Goal: Information Seeking & Learning: Learn about a topic

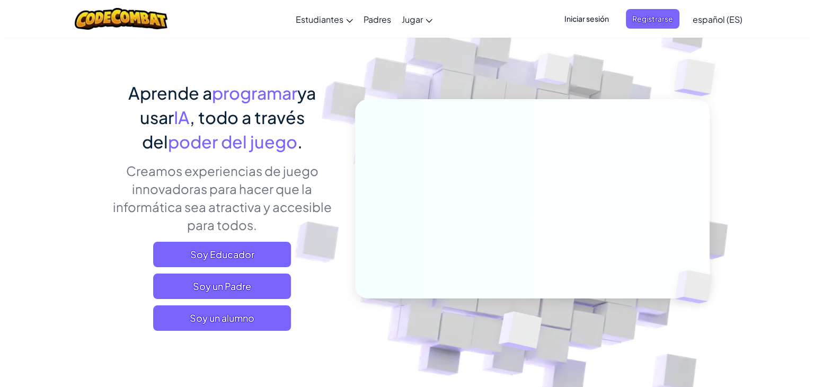
scroll to position [48, 0]
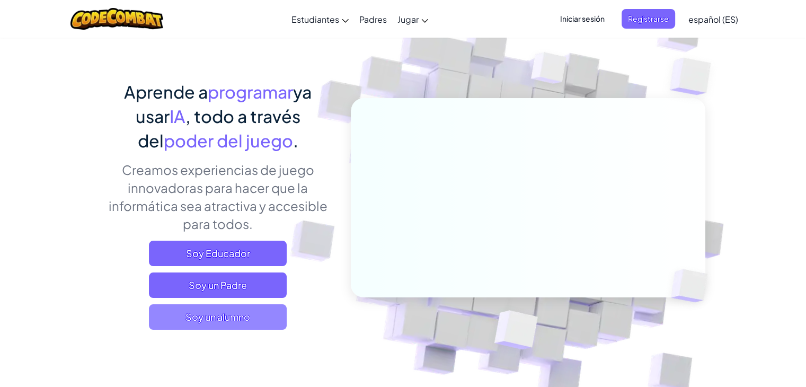
click at [212, 317] on font "Soy un alumno" at bounding box center [217, 317] width 65 height 12
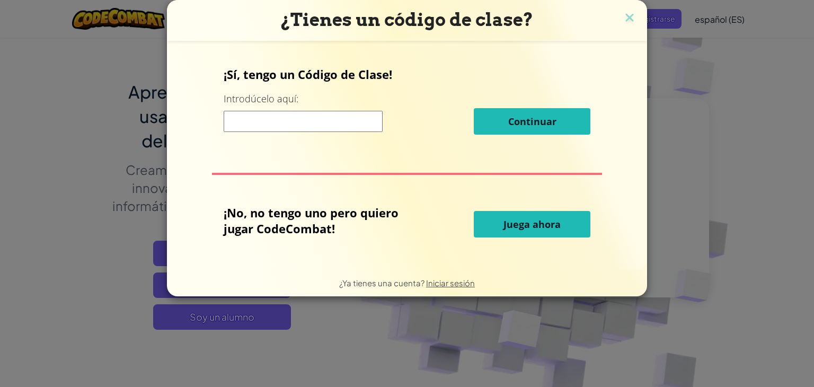
click at [543, 231] on button "Juega ahora" at bounding box center [532, 224] width 117 height 26
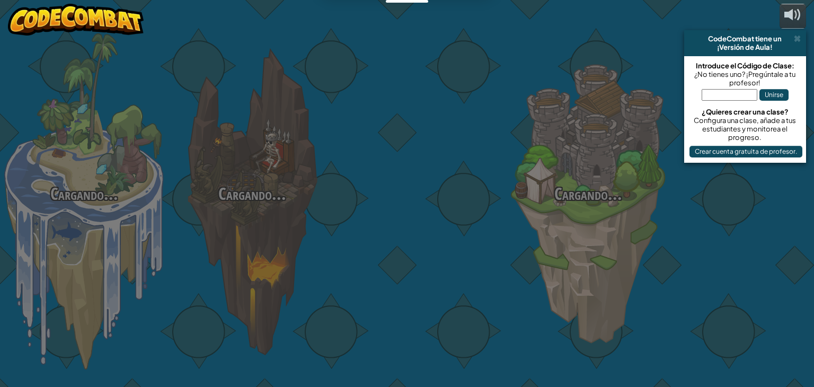
select select "es-ES"
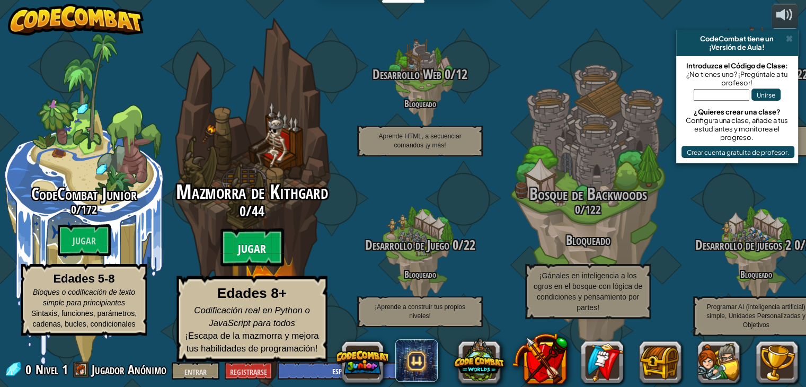
click at [254, 252] on font "Jugar" at bounding box center [252, 249] width 28 height 16
select select "es-ES"
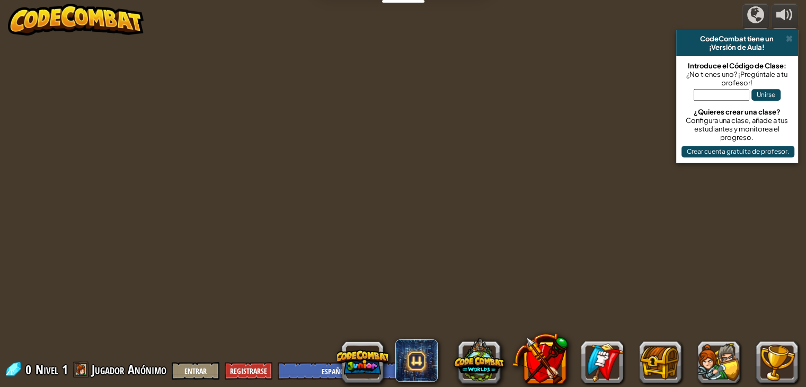
select select "es-ES"
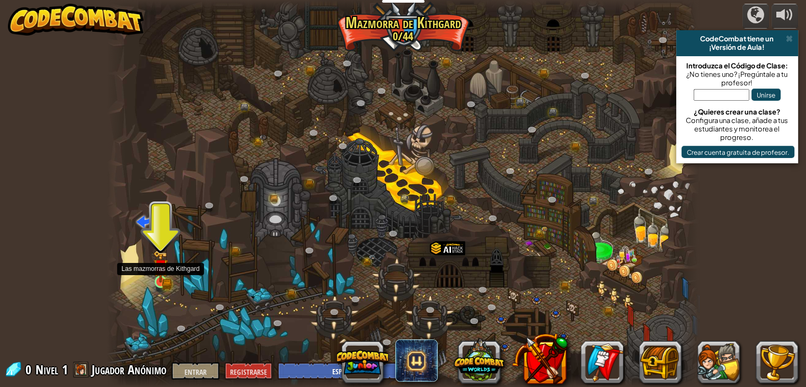
click at [162, 273] on img at bounding box center [160, 266] width 15 height 32
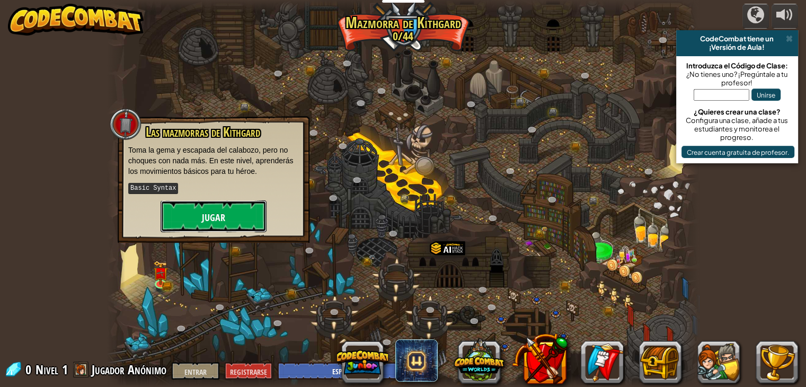
click at [200, 210] on button "Jugar" at bounding box center [214, 216] width 106 height 32
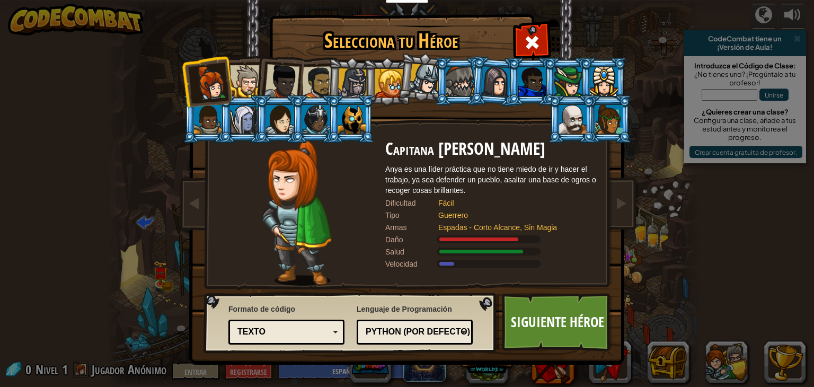
click at [440, 329] on font "Python (Por defecto)" at bounding box center [418, 331] width 104 height 9
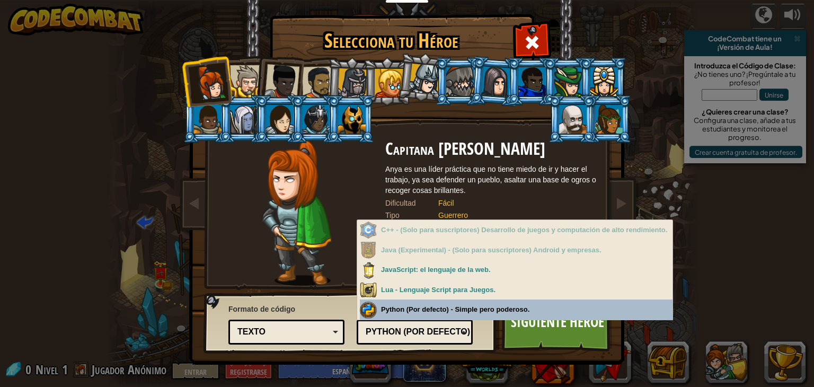
click at [438, 315] on div "Lenguaje de Programación Python (Por defecto) JavaScript Lua C++ Java (Experime…" at bounding box center [415, 322] width 116 height 43
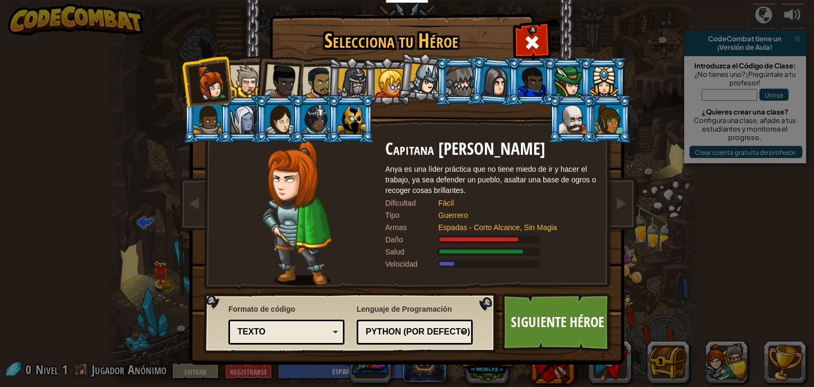
click at [314, 326] on div "Texto" at bounding box center [283, 332] width 92 height 12
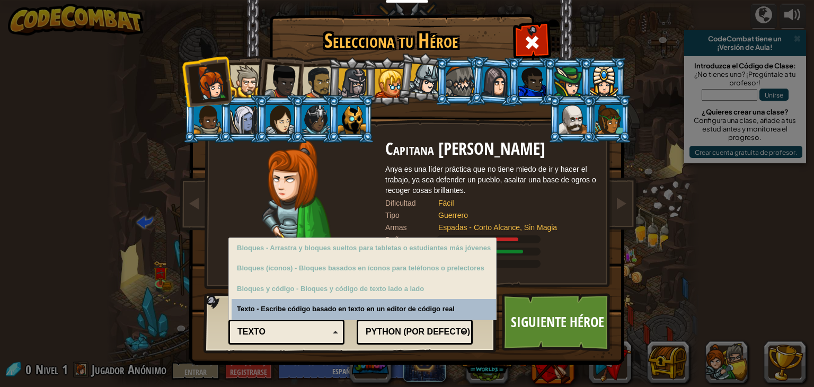
click at [314, 326] on div "Texto" at bounding box center [283, 332] width 92 height 12
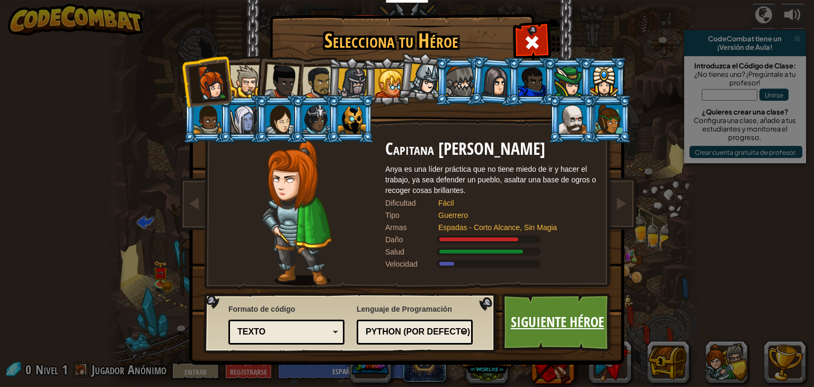
click at [528, 328] on font "Siguiente héroe" at bounding box center [557, 321] width 93 height 19
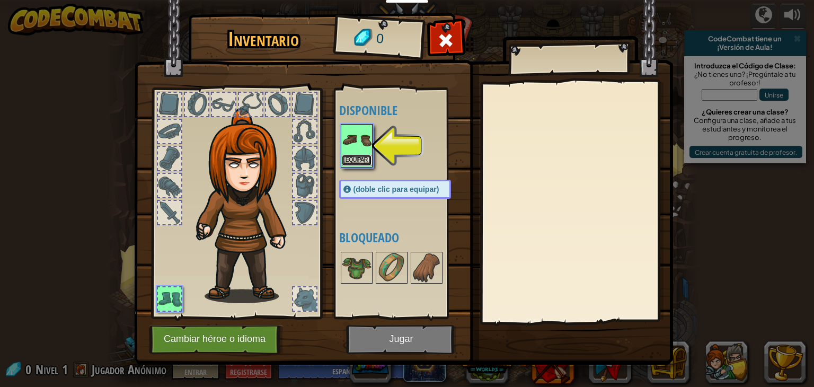
click at [357, 157] on font "Equipar" at bounding box center [357, 160] width 22 height 6
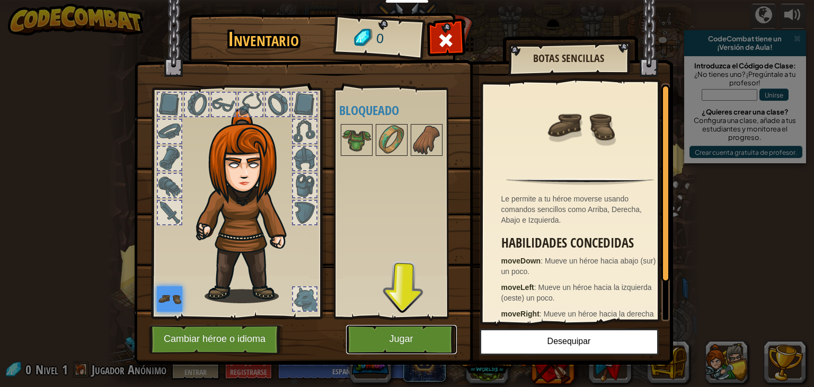
click at [405, 331] on button "Jugar" at bounding box center [401, 339] width 111 height 29
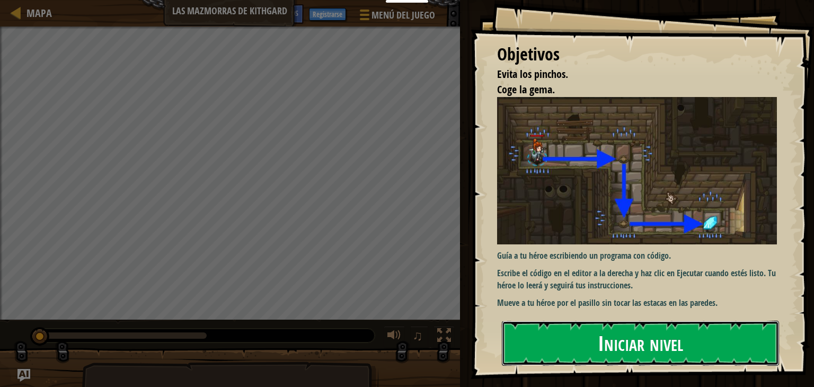
click at [636, 341] on font "Iniciar nivel" at bounding box center [640, 343] width 85 height 29
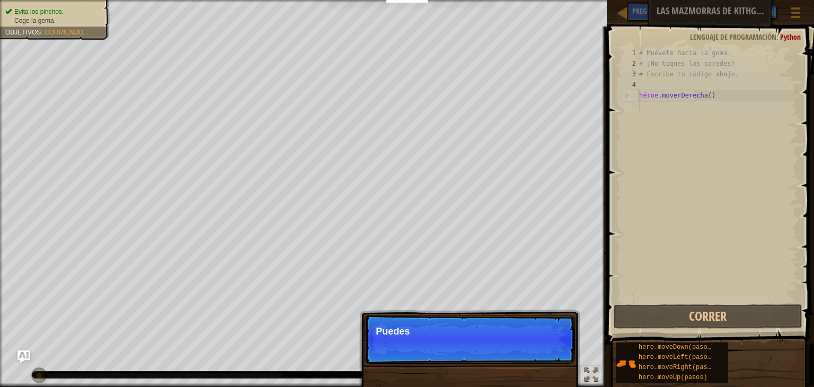
click at [535, 347] on p "Saltar (esc) Continuar Puedes" at bounding box center [470, 339] width 210 height 49
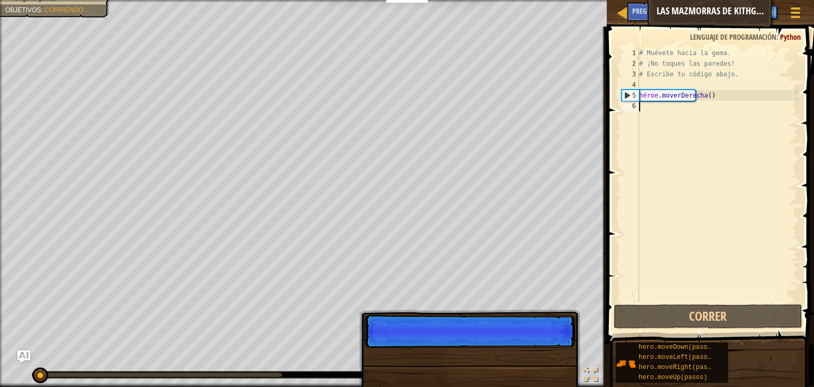
scroll to position [5, 0]
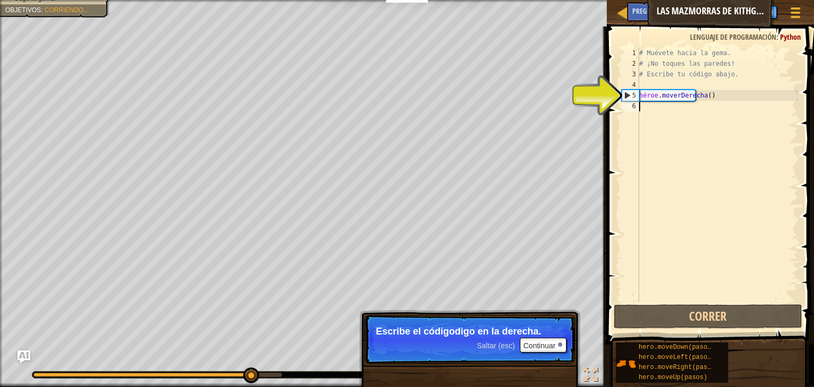
click at [654, 103] on div "# Muévete hacia la gema. # ¡No toques las paredes! # Escribe tu código abajo. h…" at bounding box center [717, 186] width 161 height 276
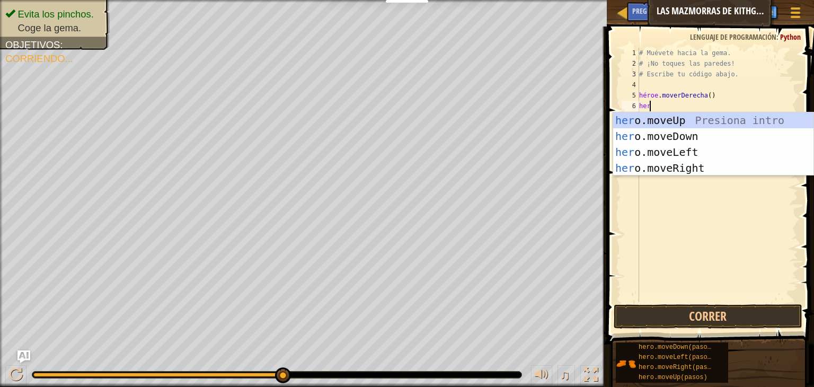
type textarea "hero"
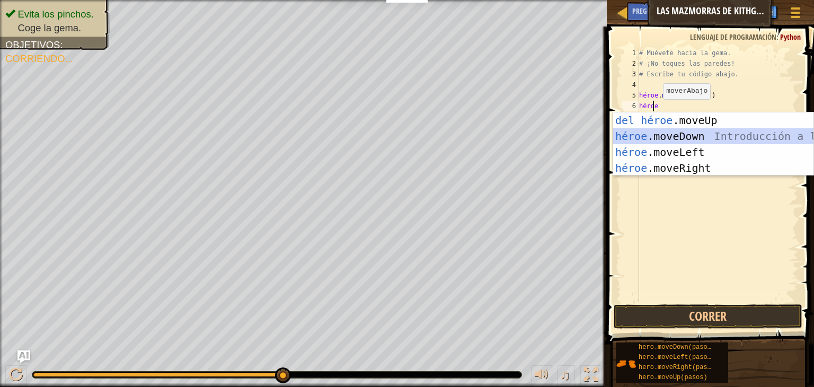
click at [655, 132] on div "Introducción a la presión del héroe .moveUp héroe .moveDown Introducción a la p…" at bounding box center [713, 159] width 200 height 95
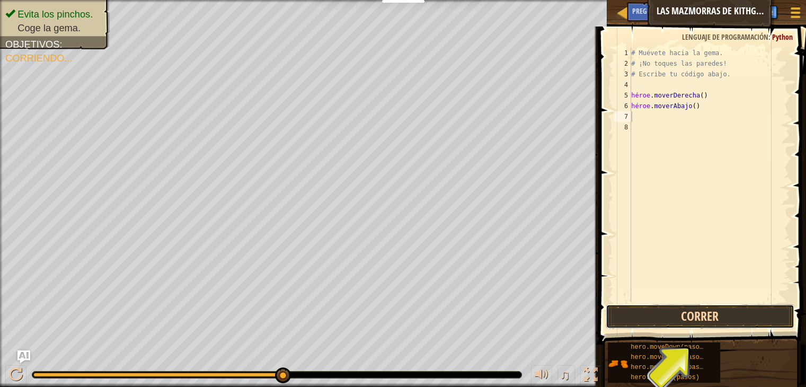
click at [736, 319] on button "Correr" at bounding box center [700, 316] width 189 height 24
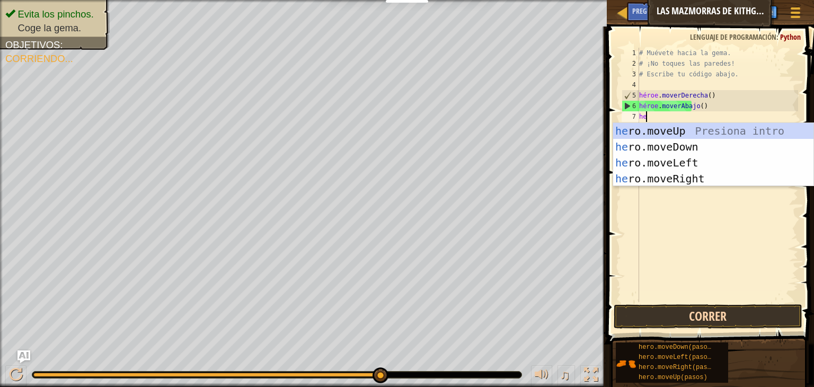
type textarea "hero"
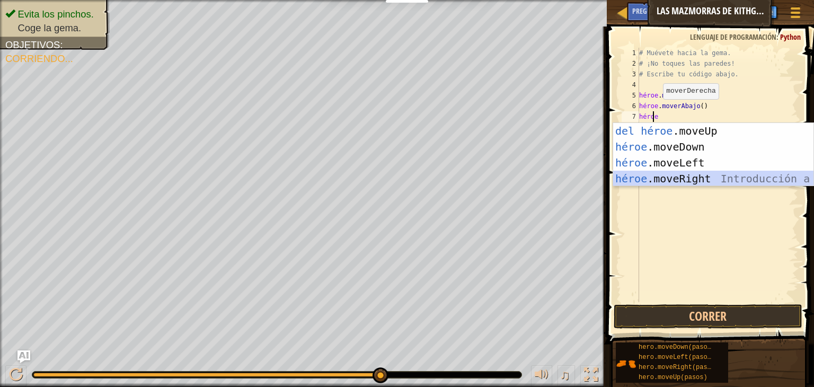
click at [716, 176] on div "Introducción a la presión del héroe .moveUp héroe .moveDown Introducción a la p…" at bounding box center [713, 170] width 200 height 95
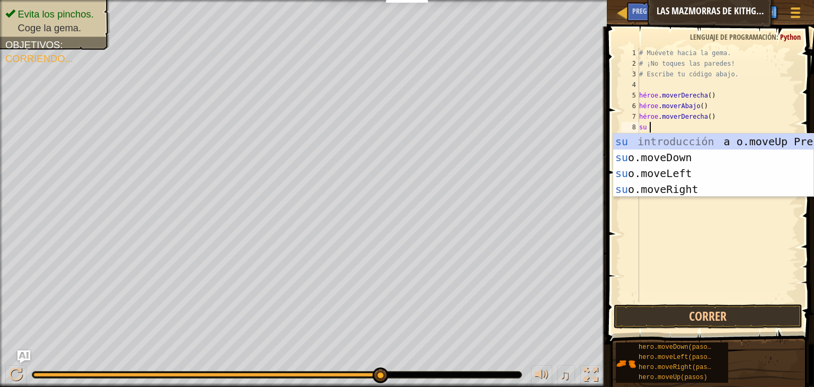
type textarea "hero"
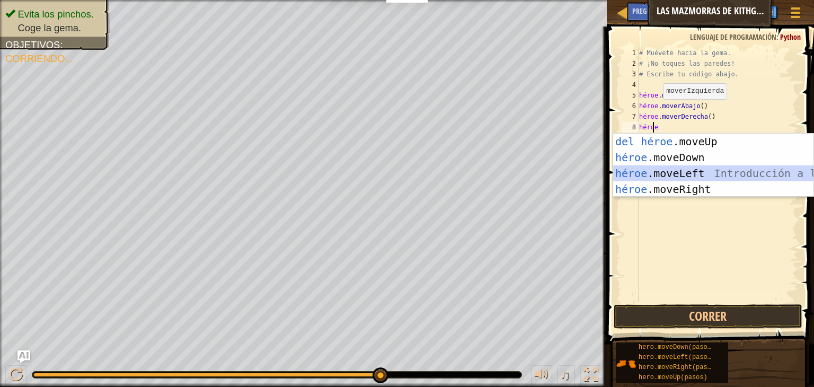
click at [684, 173] on div "Introducción a la presión del héroe .moveUp héroe .moveDown Introducción a la p…" at bounding box center [713, 181] width 200 height 95
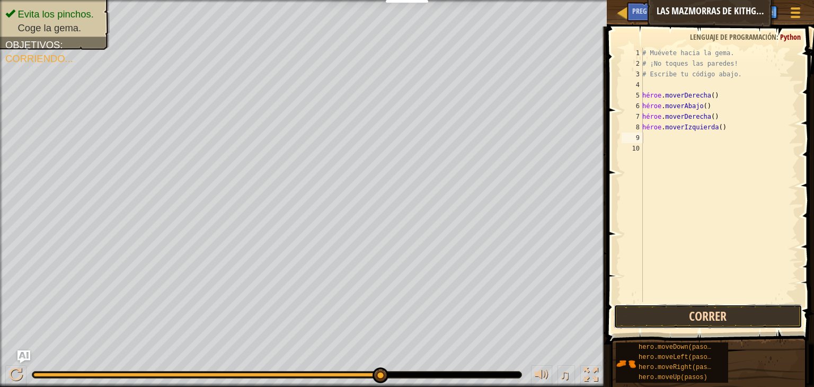
click at [697, 310] on button "Correr" at bounding box center [708, 316] width 189 height 24
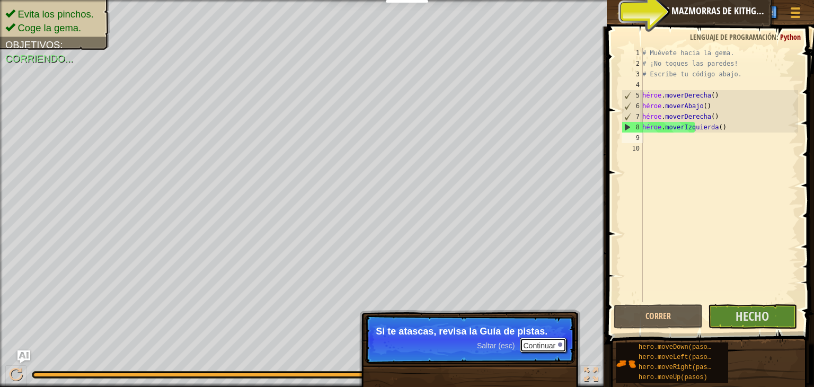
click at [556, 344] on button "Continuar" at bounding box center [543, 345] width 47 height 15
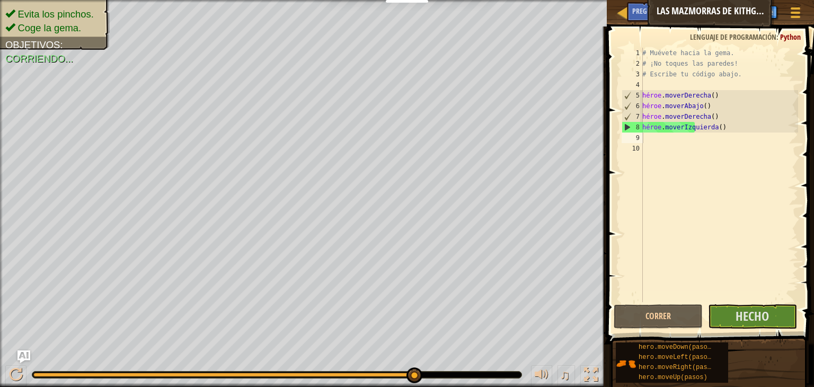
click at [700, 12] on div "Consejos" at bounding box center [715, 12] width 39 height 20
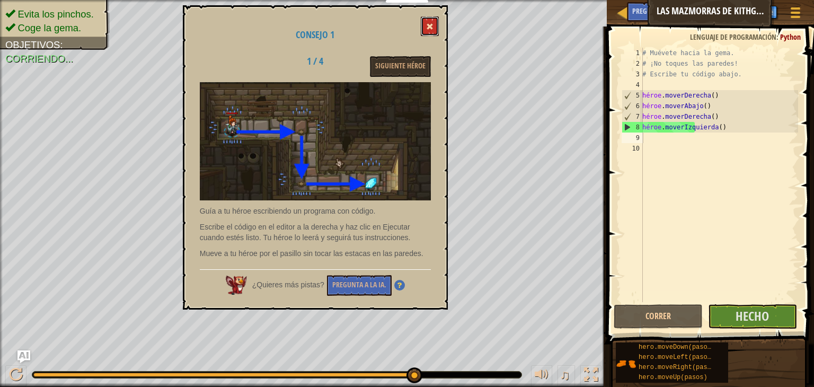
click at [428, 29] on span at bounding box center [429, 26] width 7 height 7
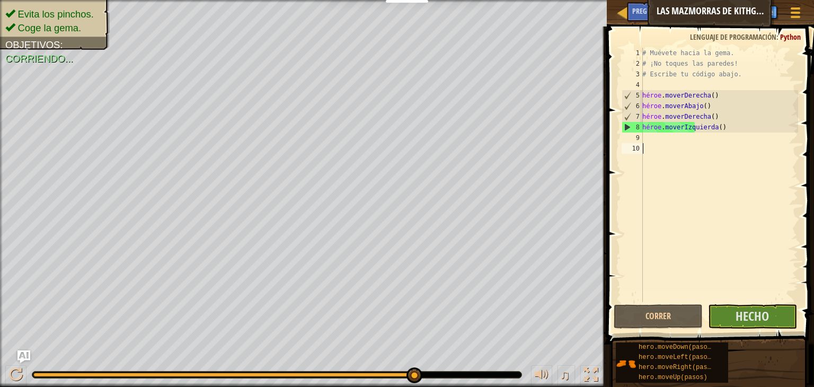
click at [681, 149] on div "# Muévete hacia la gema. # ¡No toques las paredes! # Escribe tu código abajo. h…" at bounding box center [719, 186] width 158 height 276
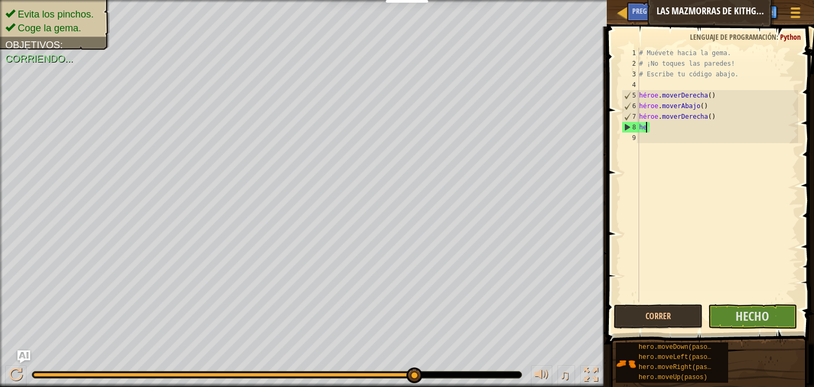
type textarea "h"
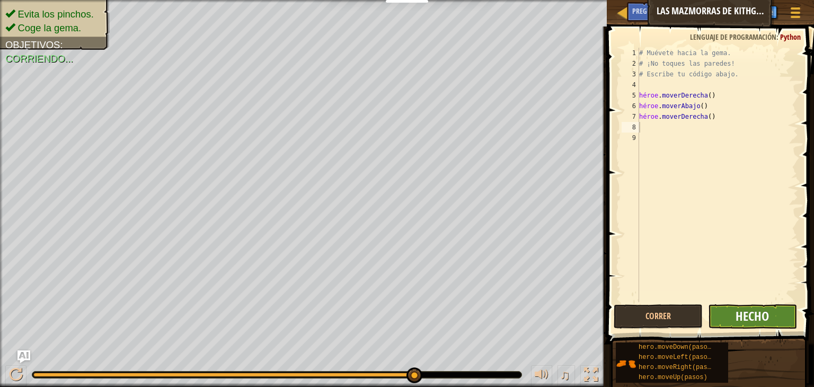
drag, startPoint x: 738, startPoint y: 303, endPoint x: 739, endPoint y: 313, distance: 10.1
click at [739, 313] on div "1 2 3 4 5 6 7 8 9 # Muévete hacia la gema. # ¡No toques las paredes! # Escribe …" at bounding box center [709, 206] width 210 height 349
click at [739, 313] on font "Hecho" at bounding box center [752, 315] width 33 height 17
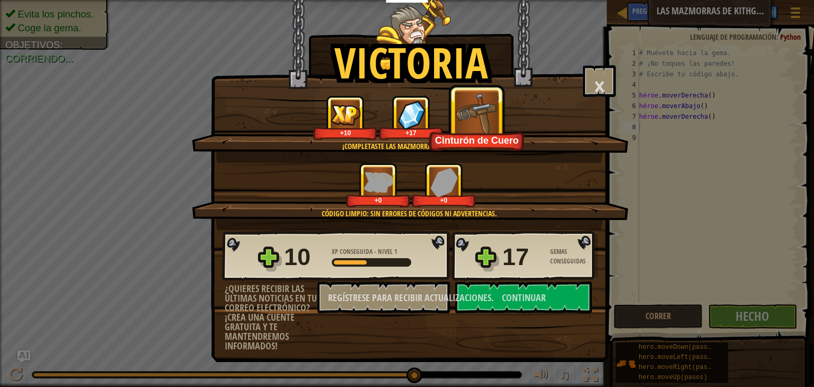
select select "es-ES"
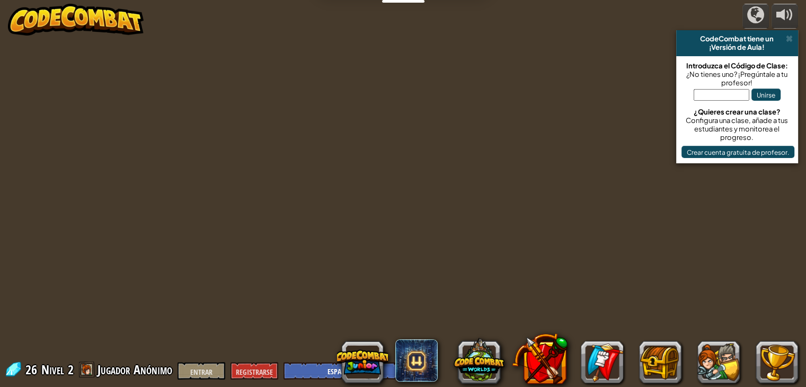
select select "es-ES"
